Goal: Transaction & Acquisition: Purchase product/service

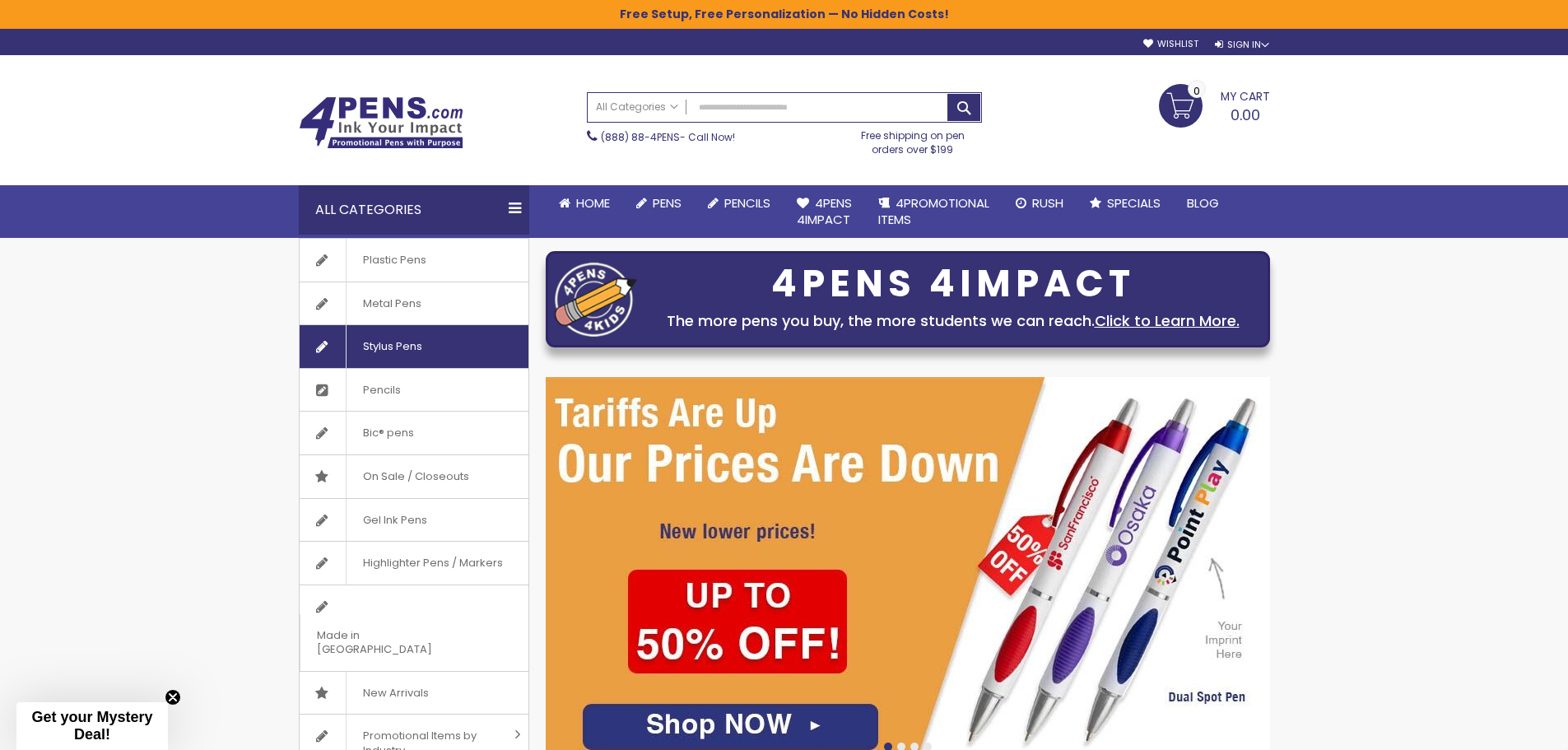
drag, startPoint x: 409, startPoint y: 344, endPoint x: 580, endPoint y: 481, distance: 219.1
click at [409, 345] on span "Stylus Pens" at bounding box center [392, 347] width 93 height 43
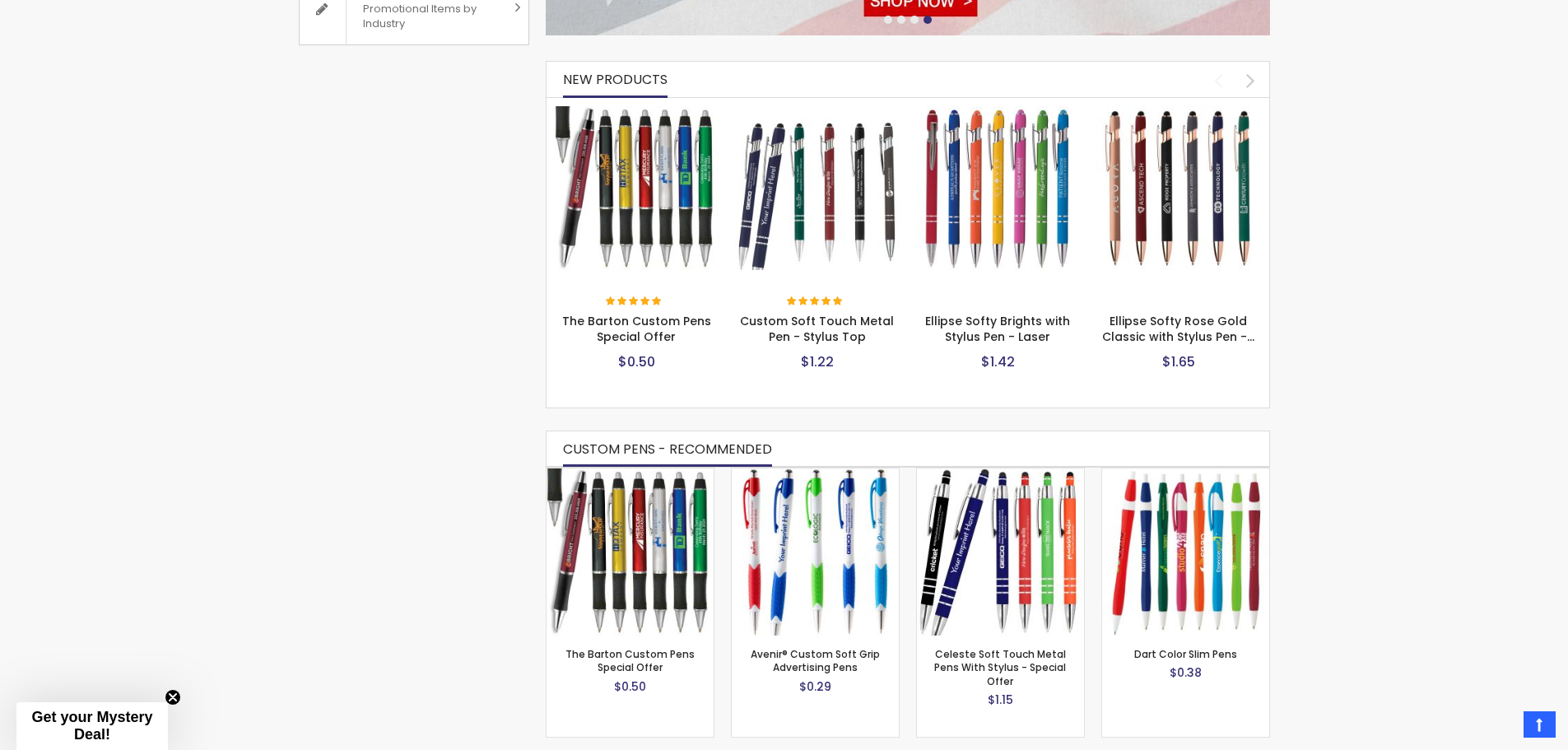
scroll to position [741, 0]
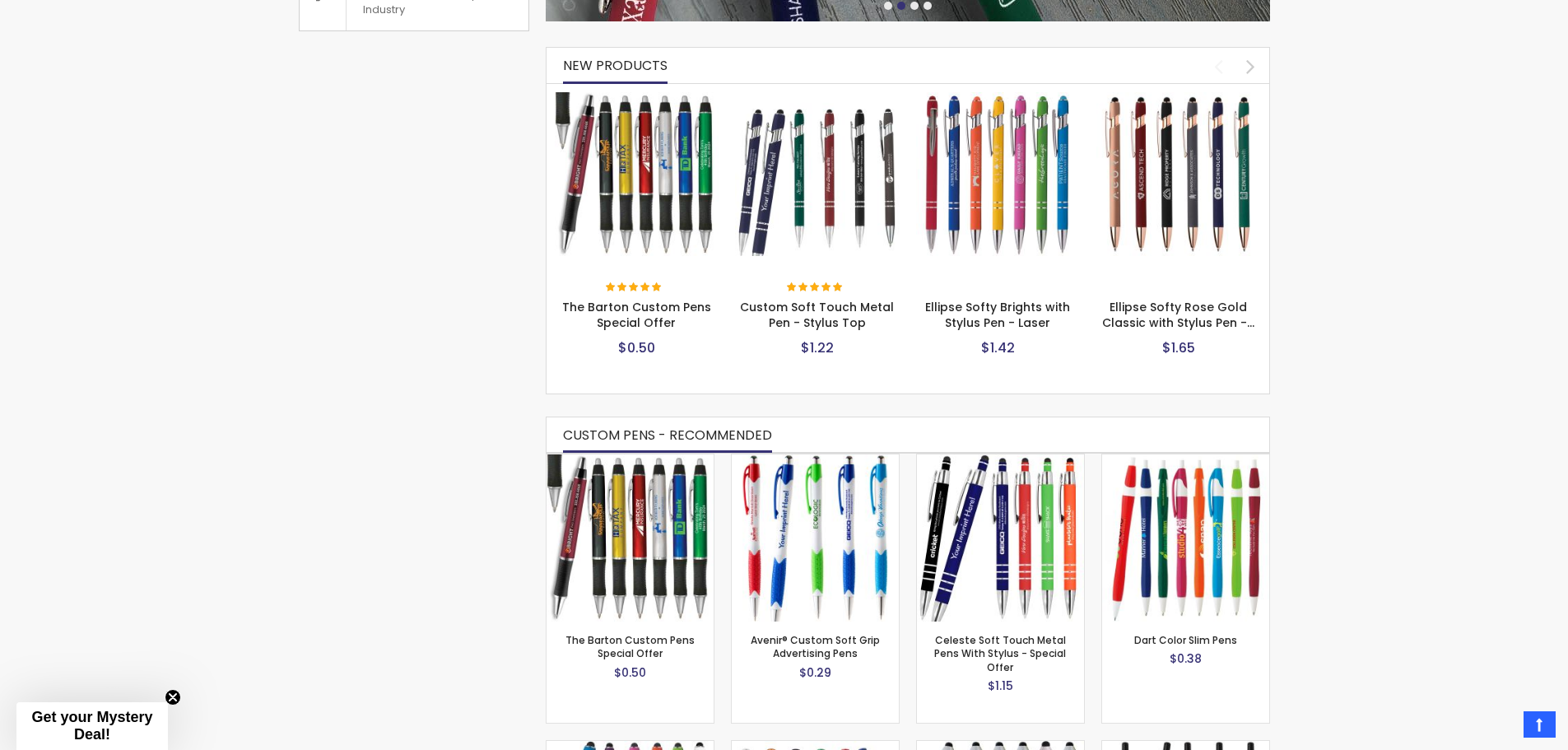
click at [795, 162] on img at bounding box center [817, 175] width 164 height 164
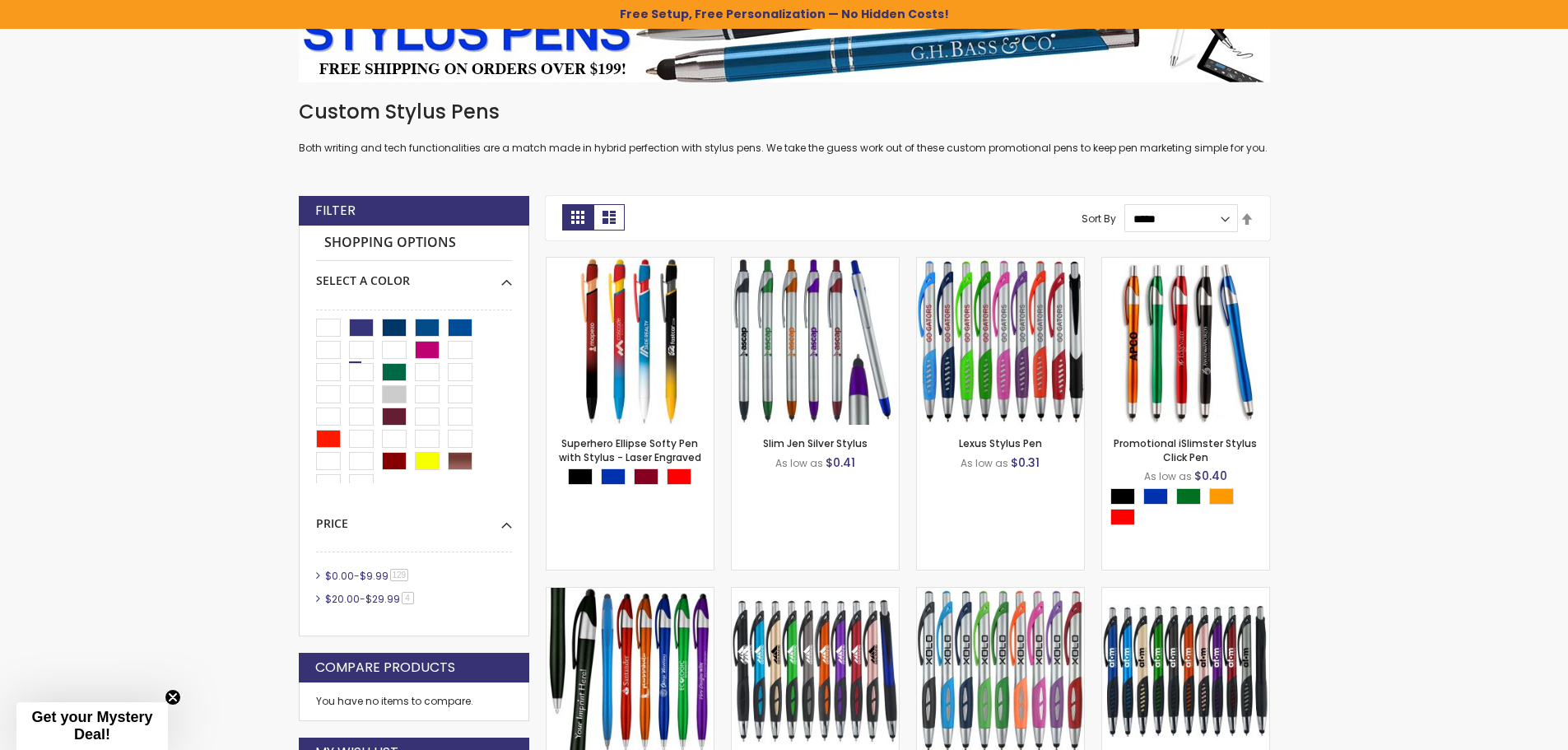
scroll to position [358, 0]
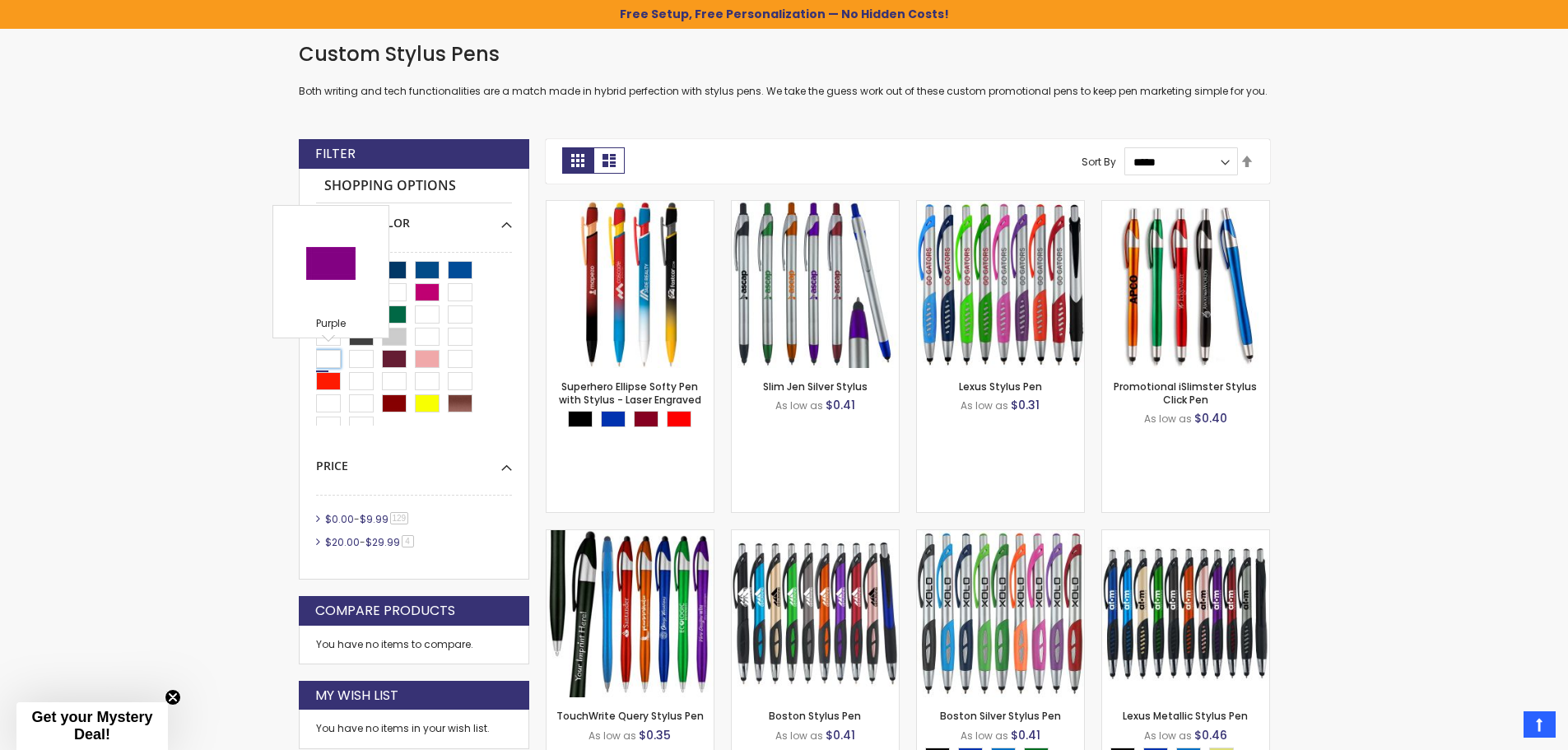
click at [322, 361] on div "Purple" at bounding box center [328, 359] width 24 height 18
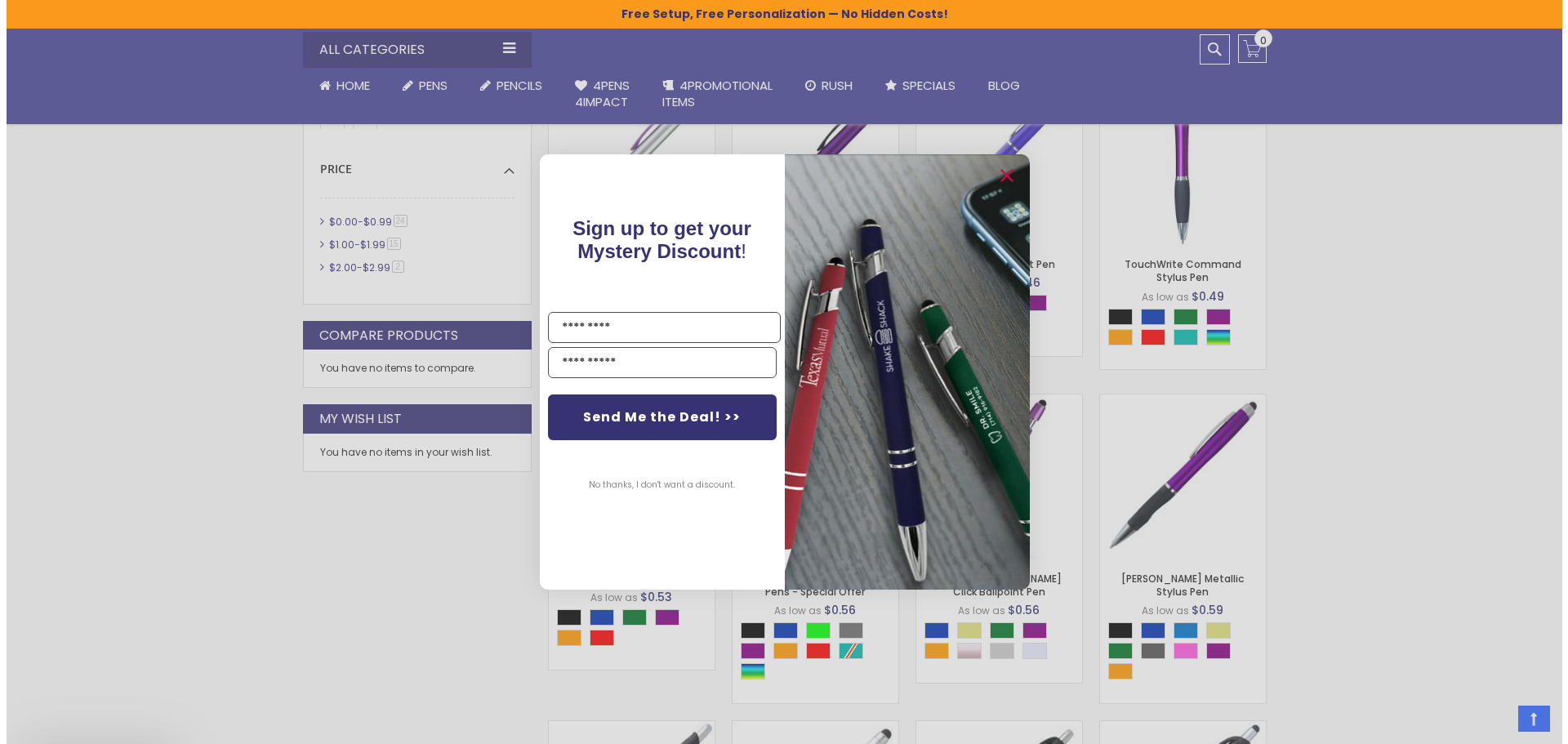
scroll to position [1037, 0]
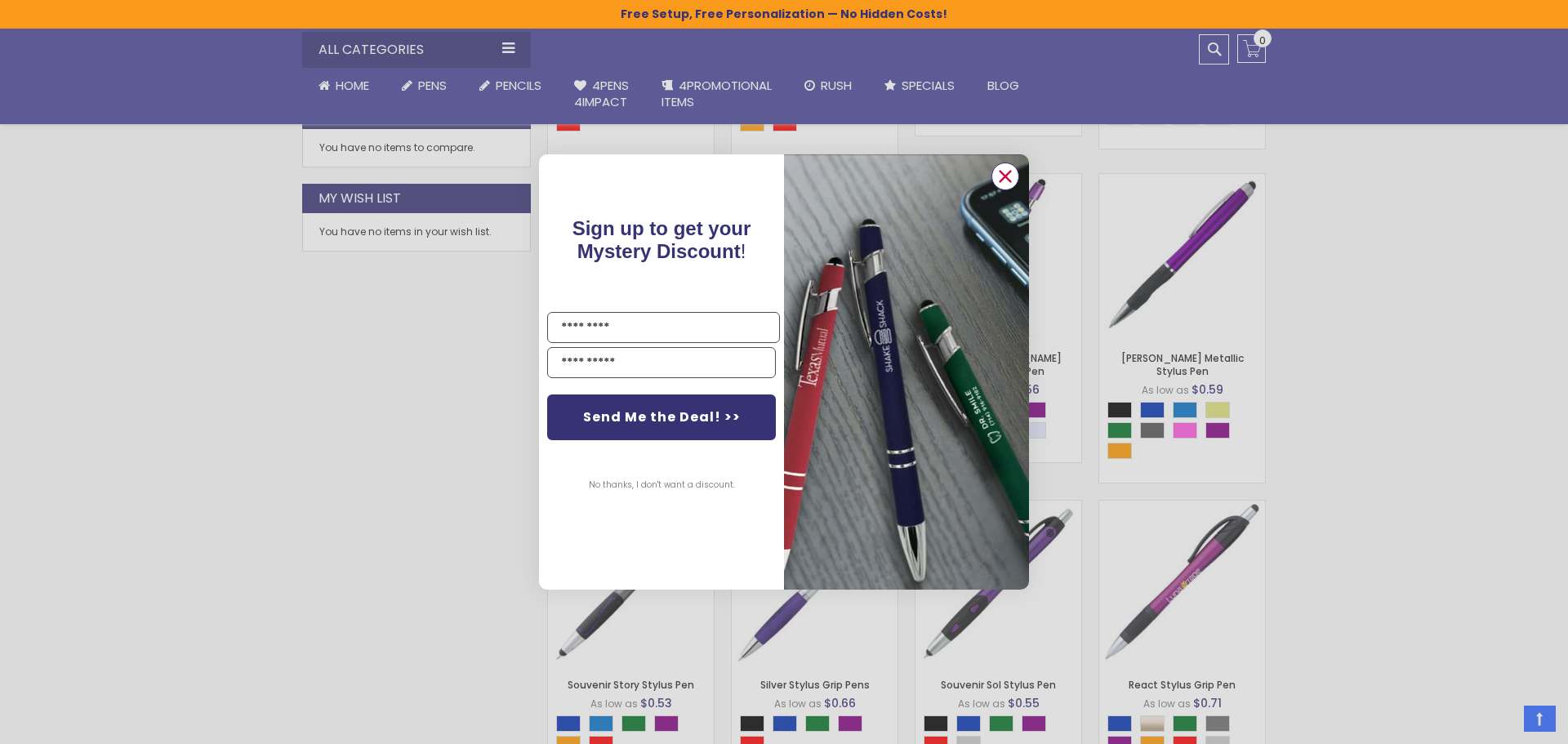
drag, startPoint x: 1005, startPoint y: 181, endPoint x: 1073, endPoint y: 247, distance: 94.8
click at [1005, 182] on circle "Close dialog" at bounding box center [1005, 176] width 24 height 24
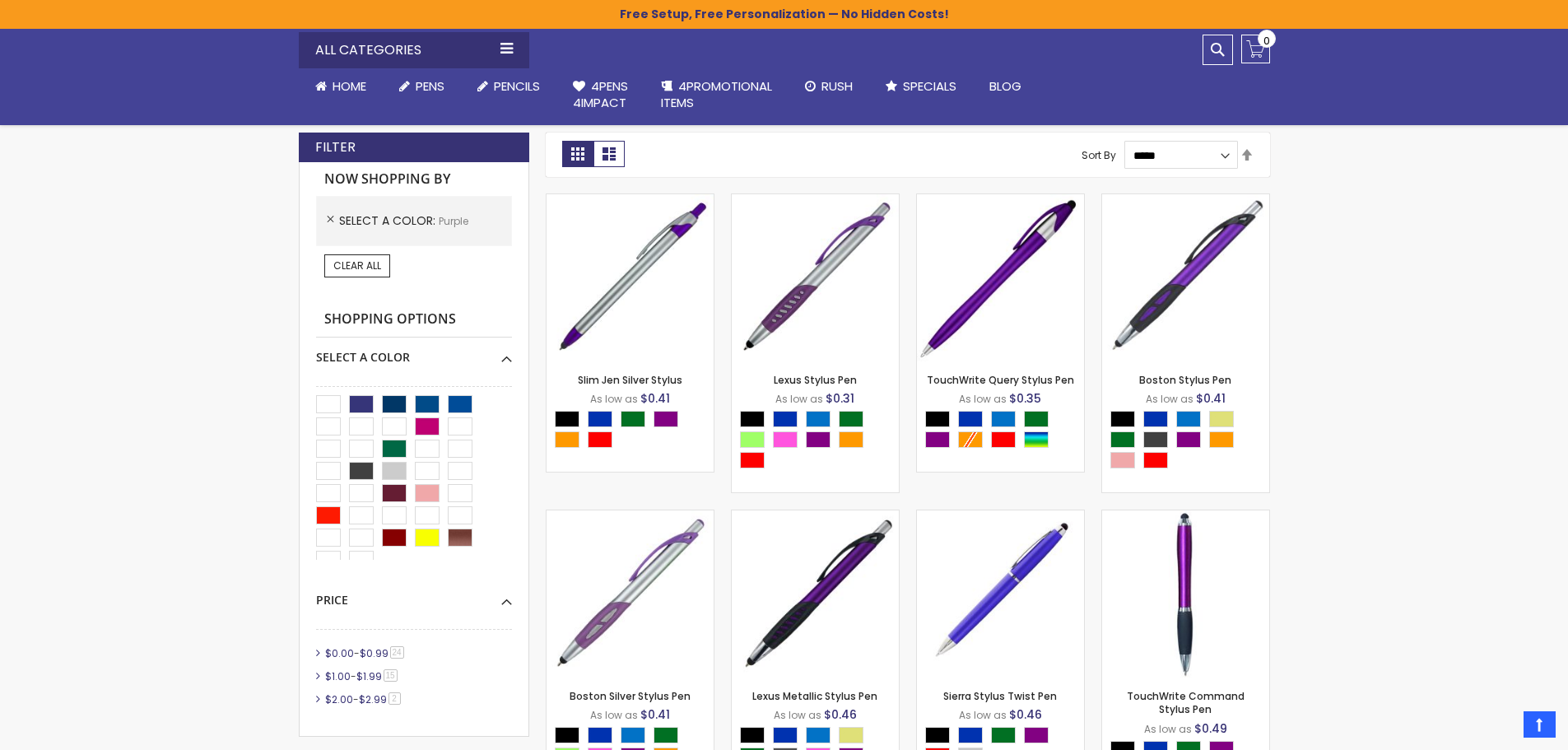
scroll to position [387, 0]
